Goal: Information Seeking & Learning: Find specific fact

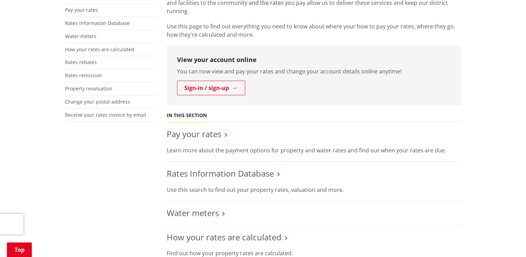
scroll to position [173, 0]
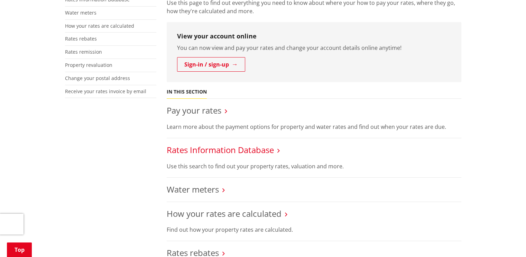
click at [203, 150] on link "Rates Information Database" at bounding box center [220, 149] width 107 height 11
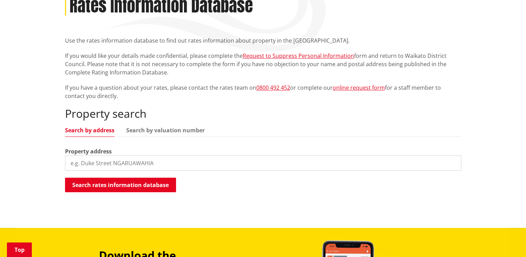
scroll to position [104, 0]
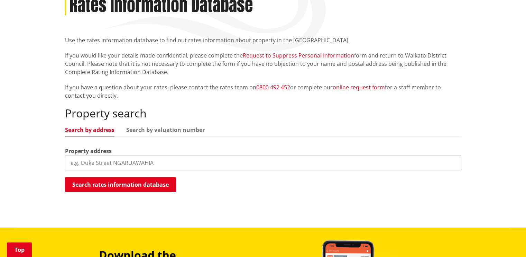
click at [88, 159] on input "search" at bounding box center [263, 162] width 397 height 15
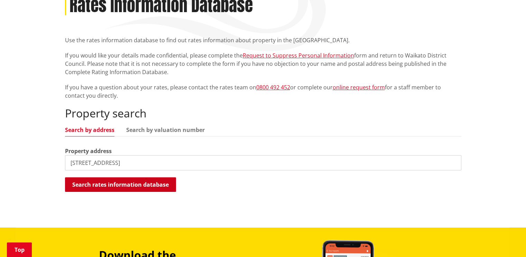
type input "[STREET_ADDRESS]"
click at [133, 182] on button "Search rates information database" at bounding box center [120, 184] width 111 height 15
